Goal: Find contact information: Find contact information

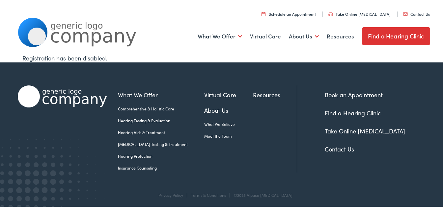
click at [328, 148] on link "Contact Us" at bounding box center [339, 148] width 29 height 8
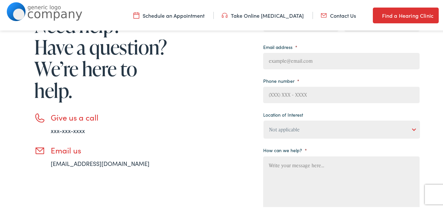
scroll to position [198, 0]
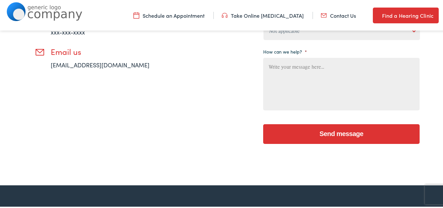
click at [105, 64] on li "Email us email@email.com" at bounding box center [101, 57] width 135 height 22
